Goal: Register for event/course

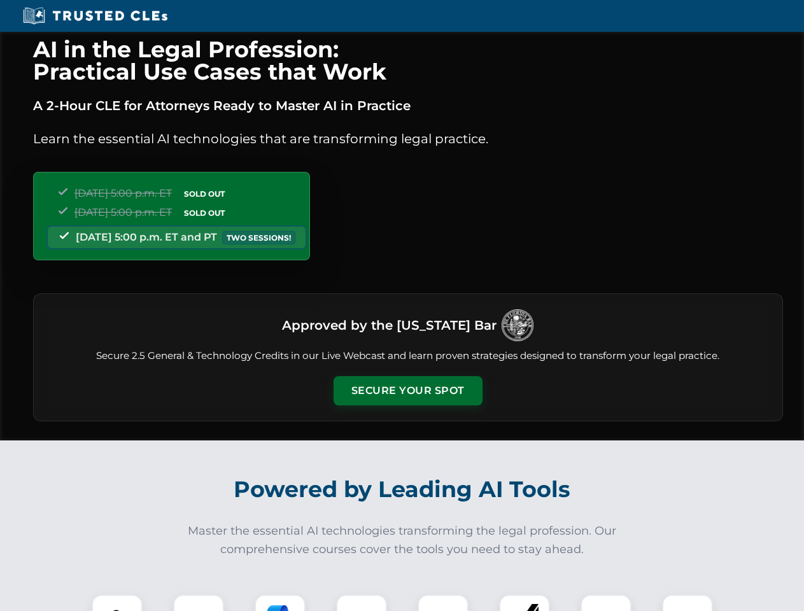
click at [408, 391] on button "Secure Your Spot" at bounding box center [408, 390] width 149 height 29
click at [117, 603] on img at bounding box center [117, 620] width 37 height 37
click at [199, 603] on div at bounding box center [198, 620] width 51 height 51
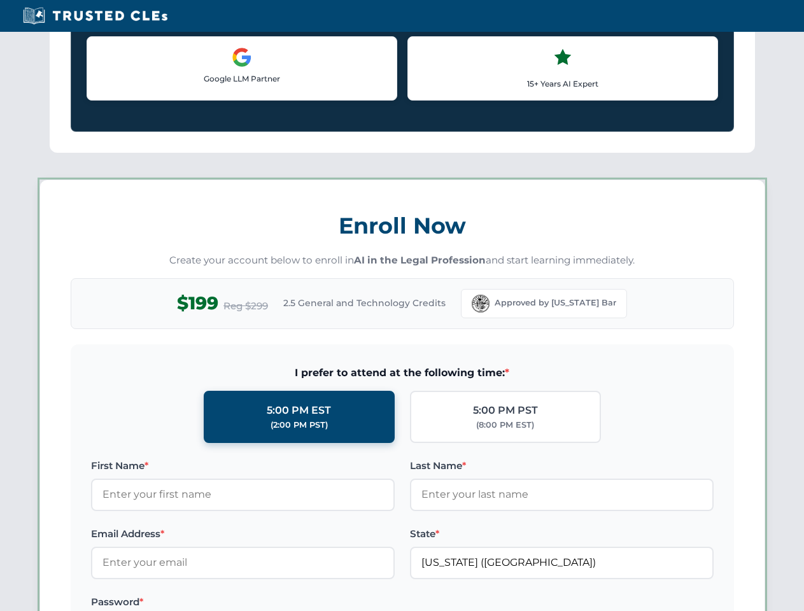
click at [362, 603] on label "Password *" at bounding box center [243, 602] width 304 height 15
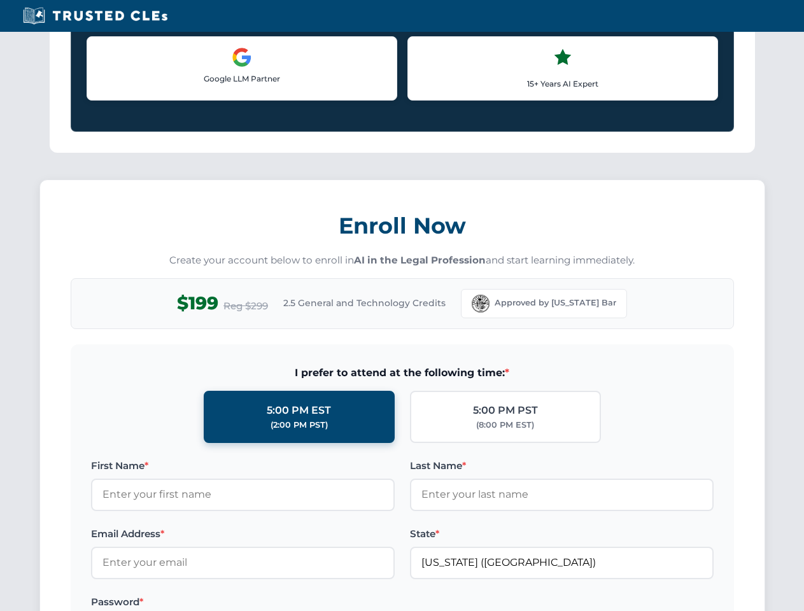
scroll to position [1250, 0]
